Goal: Check status: Check status

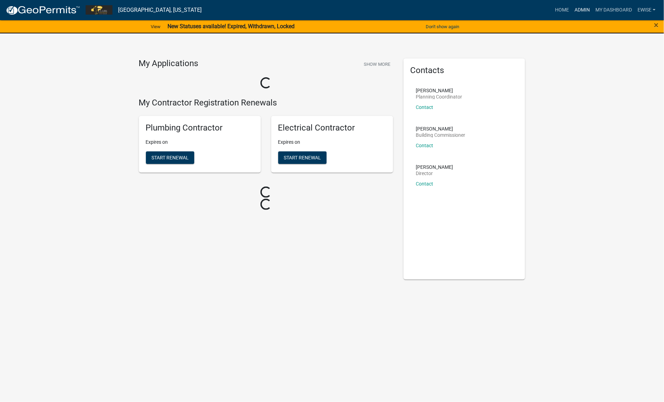
click at [581, 11] on link "Admin" at bounding box center [582, 9] width 21 height 13
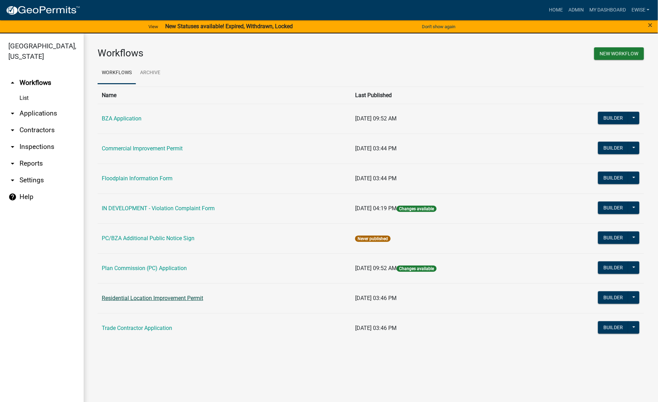
click at [184, 301] on link "Residential Location Improvement Permit" at bounding box center [152, 298] width 101 height 7
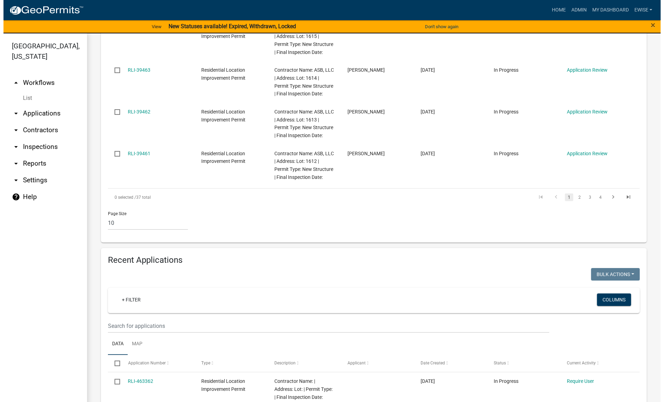
scroll to position [566, 0]
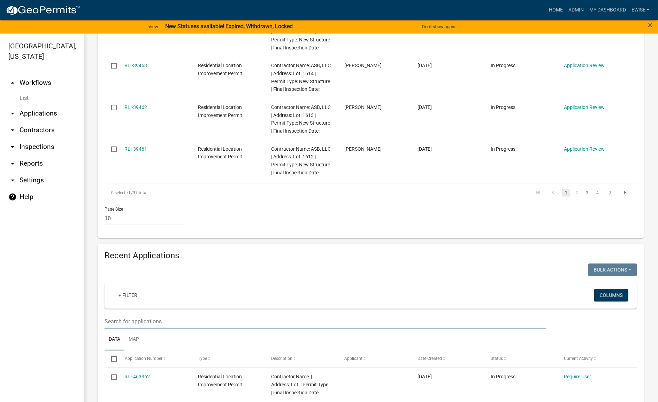
click at [201, 315] on input "text" at bounding box center [325, 322] width 442 height 14
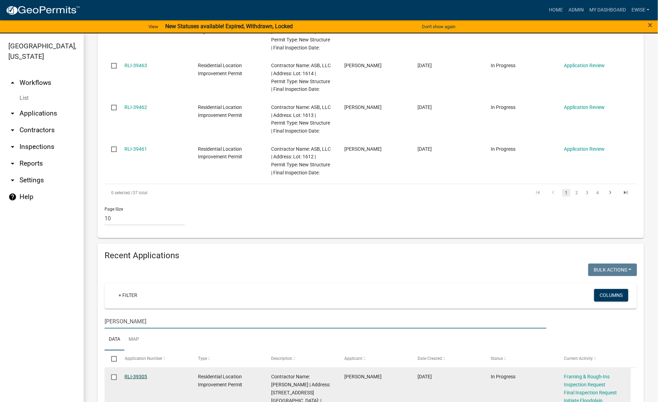
type input "[PERSON_NAME]"
click at [141, 374] on link "RLI-39305" at bounding box center [136, 377] width 23 height 6
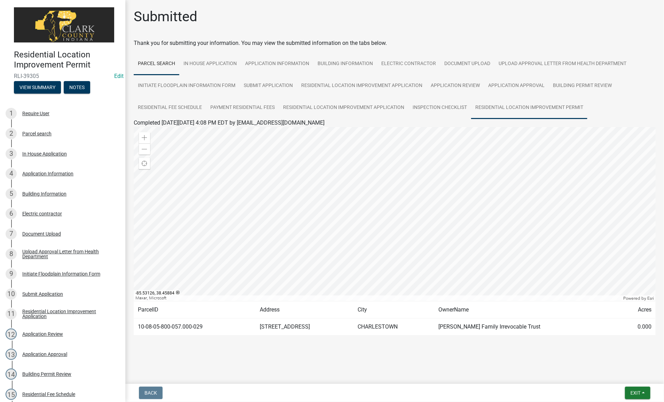
click at [502, 102] on link "Residential Location Improvement Permit" at bounding box center [529, 108] width 116 height 22
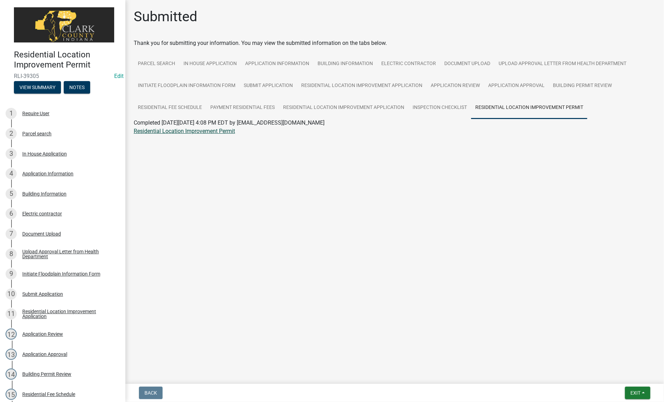
click at [222, 129] on link "Residential Location Improvement Permit" at bounding box center [184, 131] width 101 height 7
click at [378, 87] on link "Residential Location Improvement Application" at bounding box center [362, 86] width 130 height 22
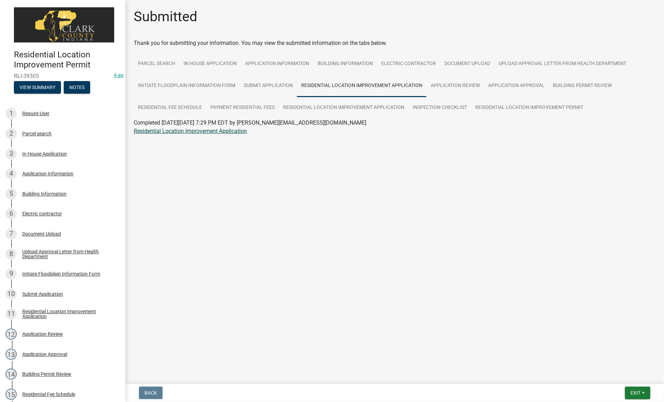
click at [214, 130] on link "Residential Location Improvement Application" at bounding box center [190, 131] width 113 height 7
click at [249, 105] on link "Payment Residential Fees" at bounding box center [242, 108] width 73 height 22
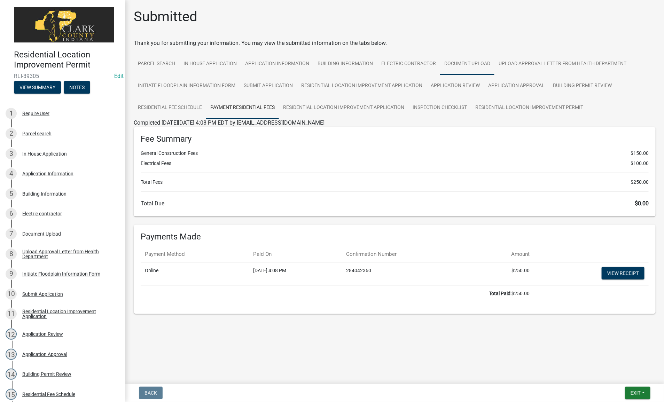
click at [462, 65] on link "Document Upload" at bounding box center [467, 64] width 54 height 22
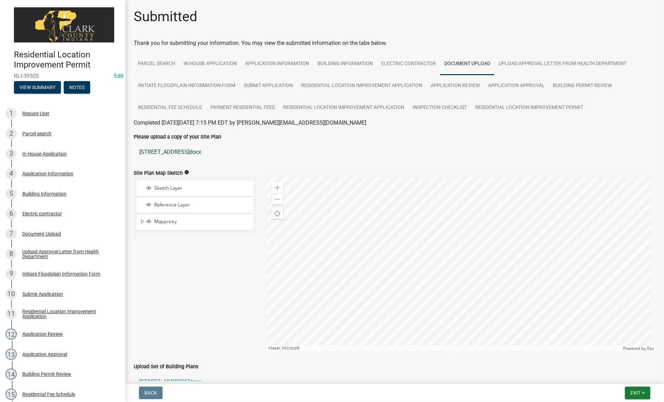
click at [181, 153] on link "[STREET_ADDRESS]docx" at bounding box center [395, 152] width 522 height 17
click at [283, 63] on link "Application Information" at bounding box center [277, 64] width 72 height 22
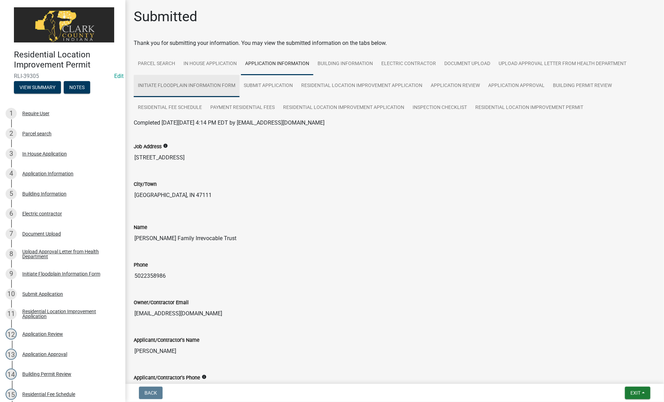
click at [224, 83] on link "Initiate Floodplain Information Form" at bounding box center [187, 86] width 106 height 22
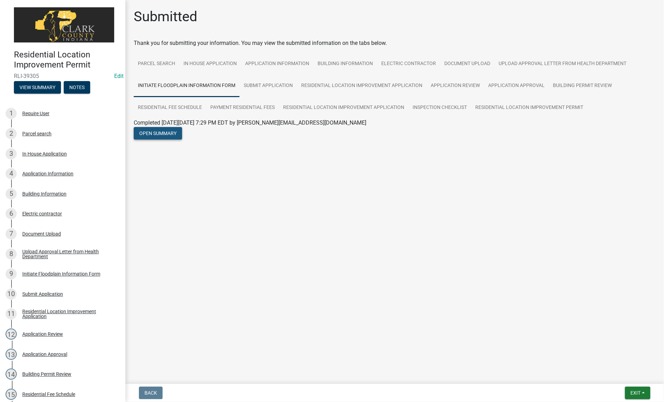
click at [171, 130] on button "Open Summary" at bounding box center [158, 133] width 48 height 13
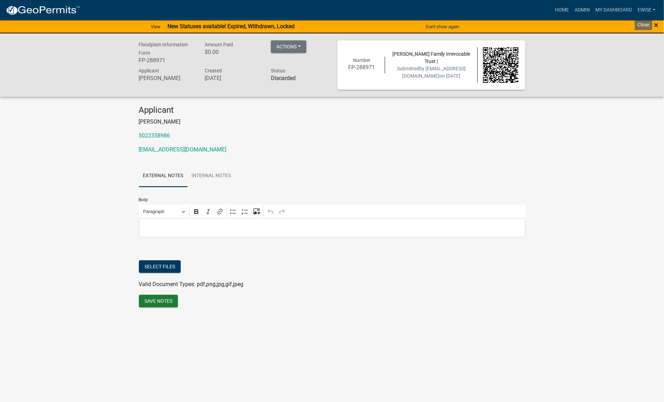
click at [656, 24] on span "×" at bounding box center [656, 25] width 5 height 10
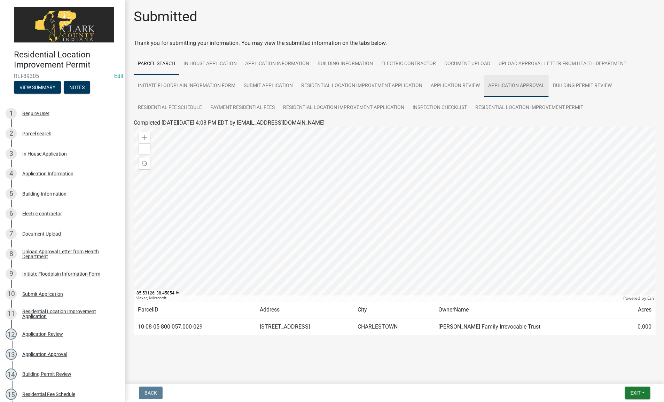
click at [527, 84] on link "Application Approval" at bounding box center [516, 86] width 65 height 22
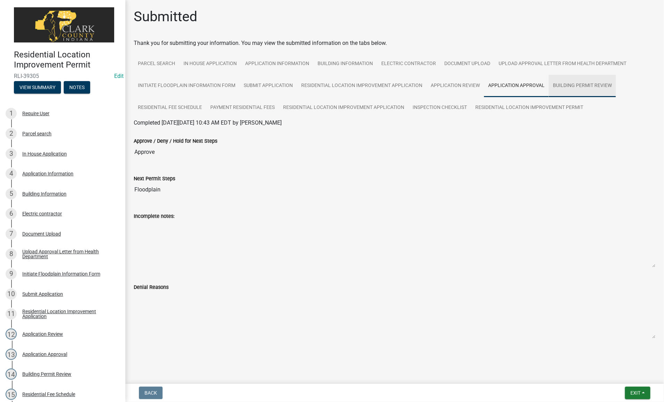
click at [565, 83] on link "Building Permit Review" at bounding box center [582, 86] width 67 height 22
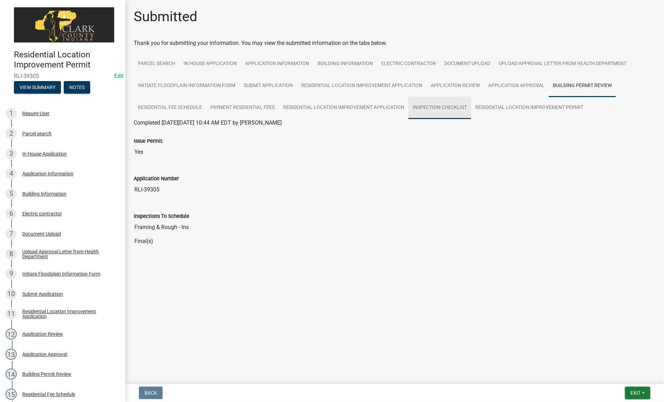
click at [442, 105] on link "Inspection Checklist" at bounding box center [440, 108] width 63 height 22
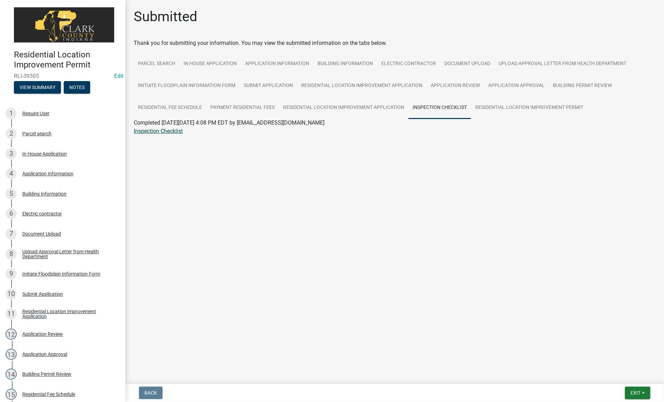
click at [159, 129] on link "Inspection Checklist" at bounding box center [158, 131] width 49 height 7
